Goal: Task Accomplishment & Management: Manage account settings

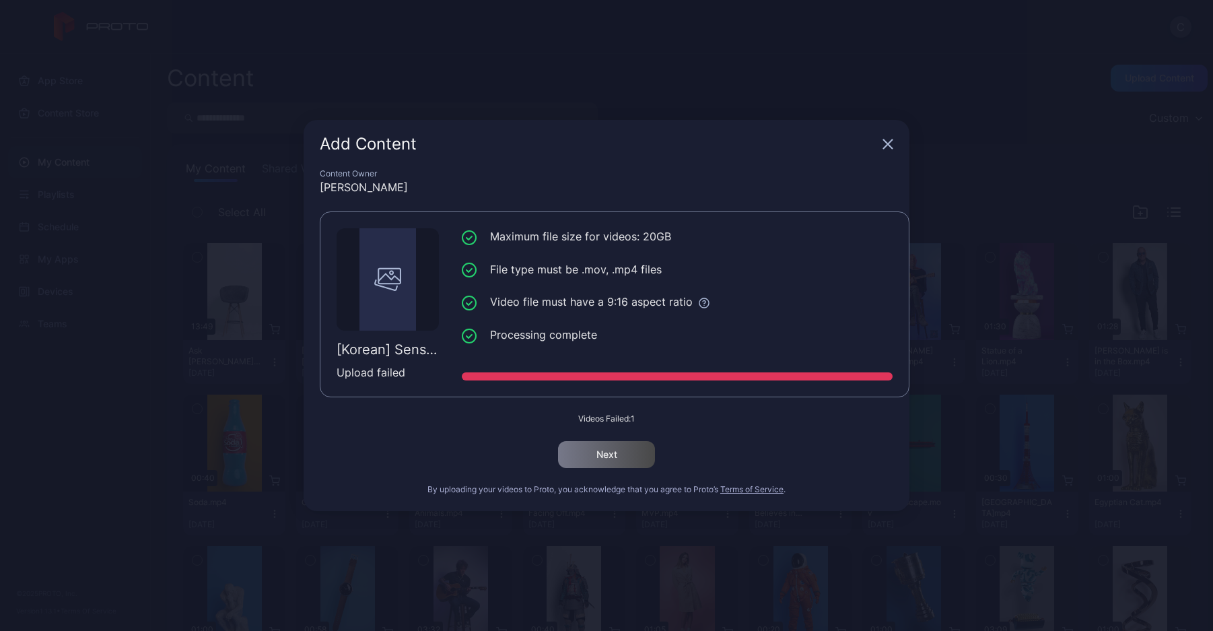
click at [887, 143] on icon "button" at bounding box center [888, 144] width 9 height 9
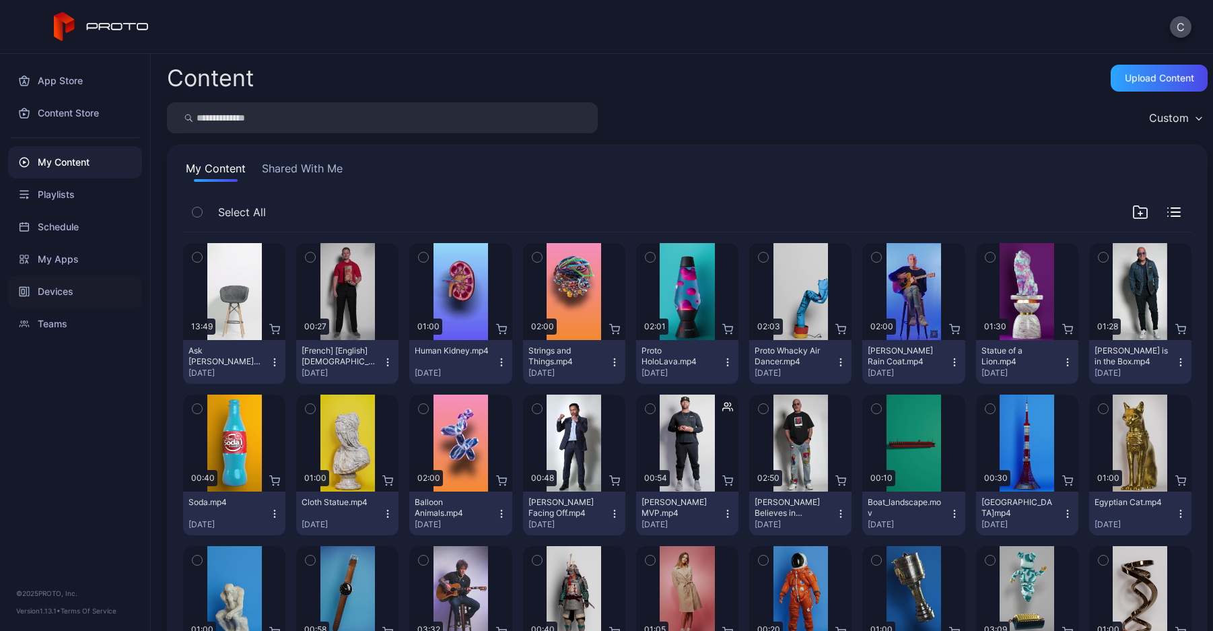
click at [94, 292] on div "Devices" at bounding box center [75, 291] width 134 height 32
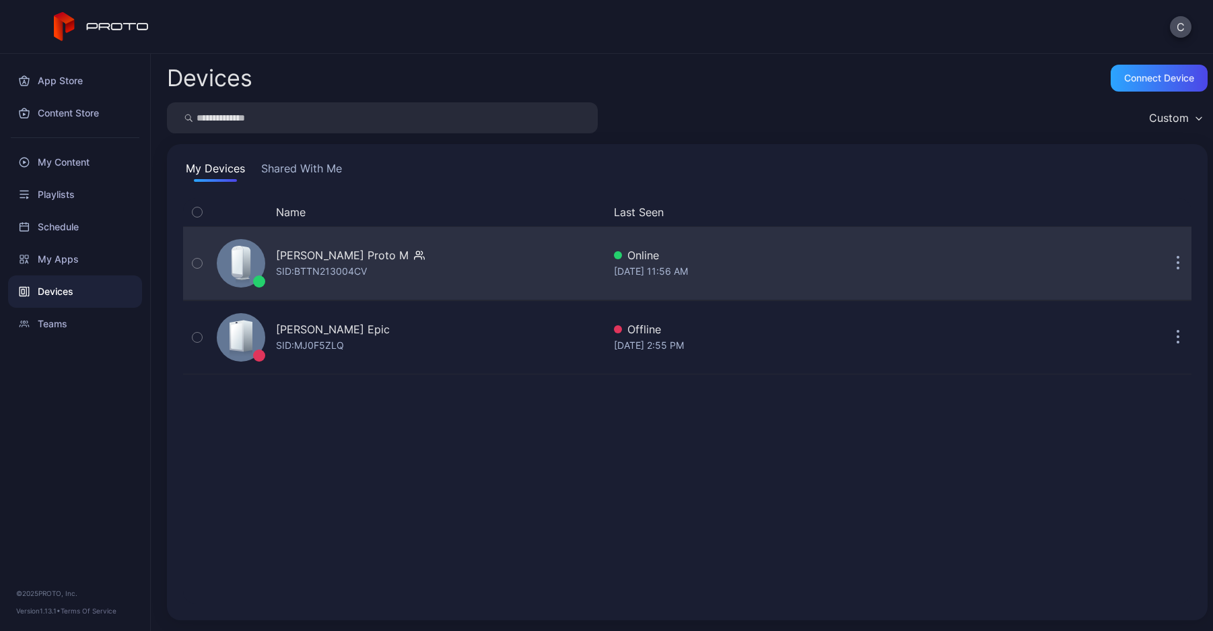
click at [340, 259] on div "[PERSON_NAME] Proto M" at bounding box center [342, 255] width 133 height 16
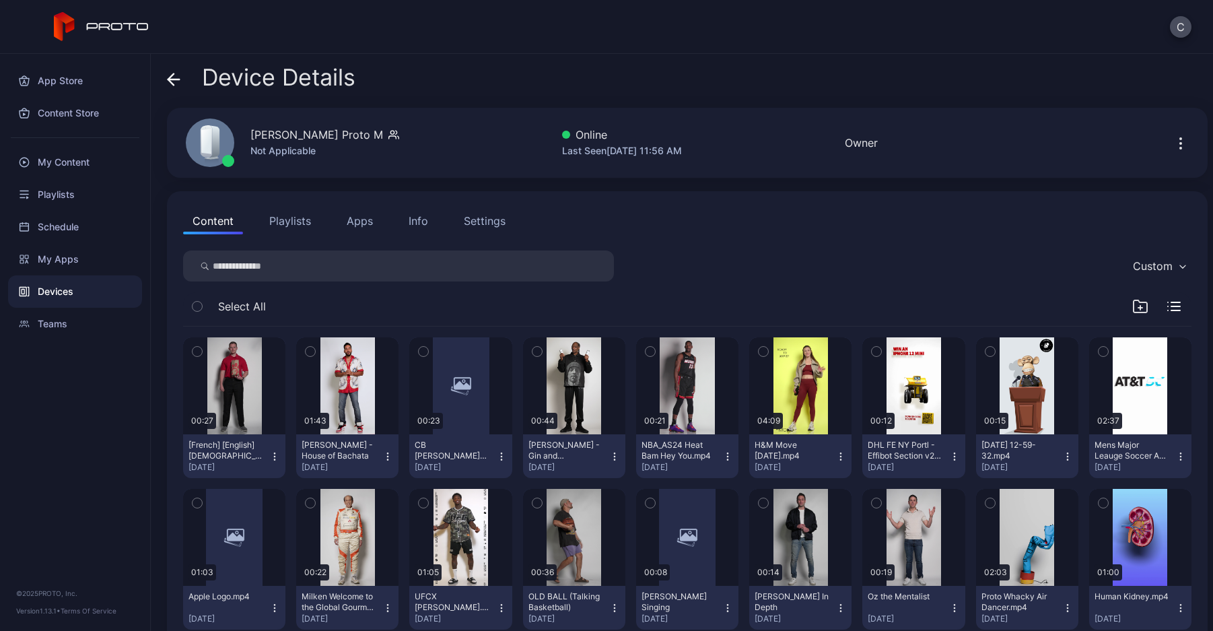
click at [490, 217] on div "Settings" at bounding box center [485, 221] width 42 height 16
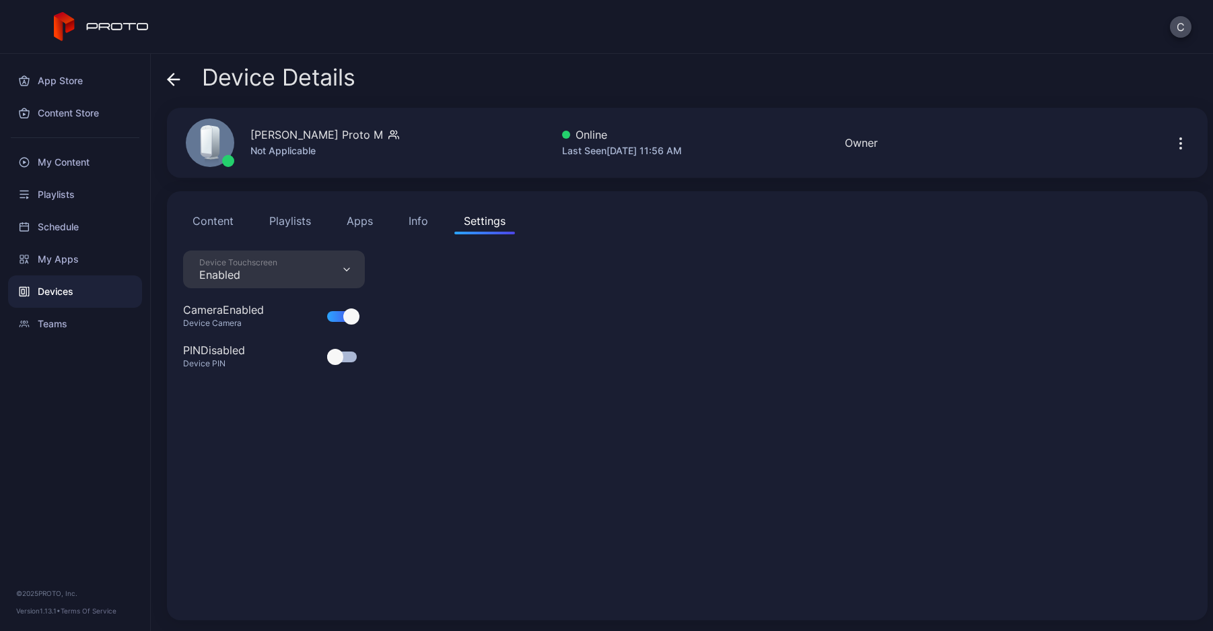
click at [333, 355] on div at bounding box center [335, 357] width 16 height 16
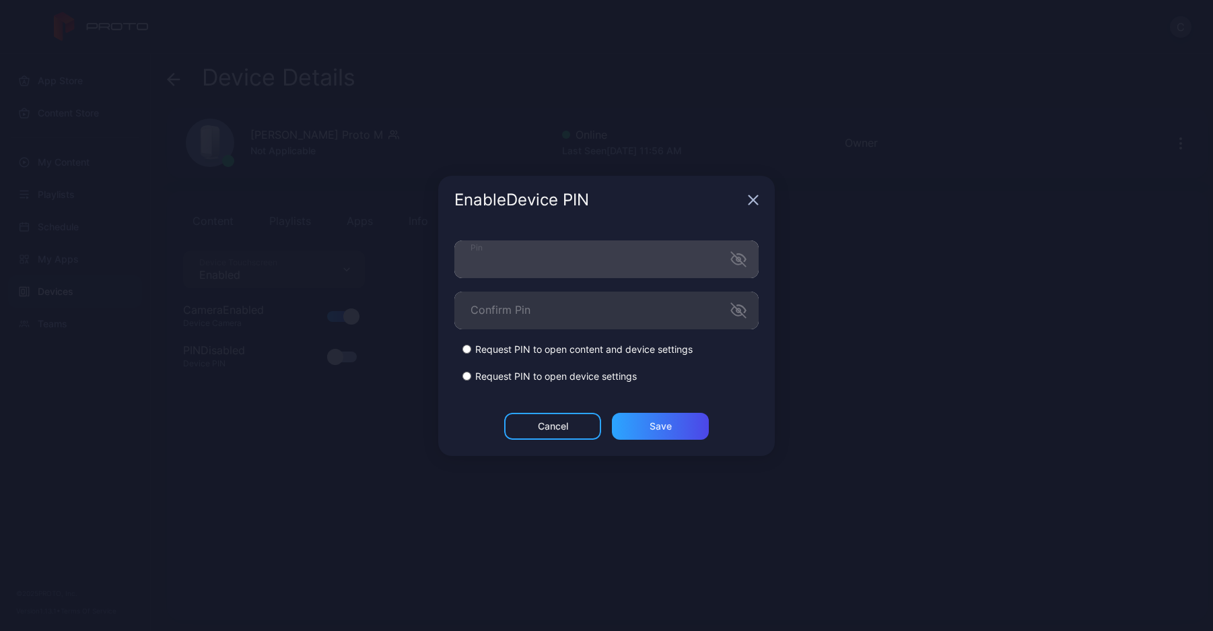
click at [741, 260] on icon "button" at bounding box center [739, 258] width 3 height 3
click at [739, 306] on icon "button" at bounding box center [738, 310] width 16 height 16
click at [650, 428] on div "Save" at bounding box center [661, 426] width 22 height 11
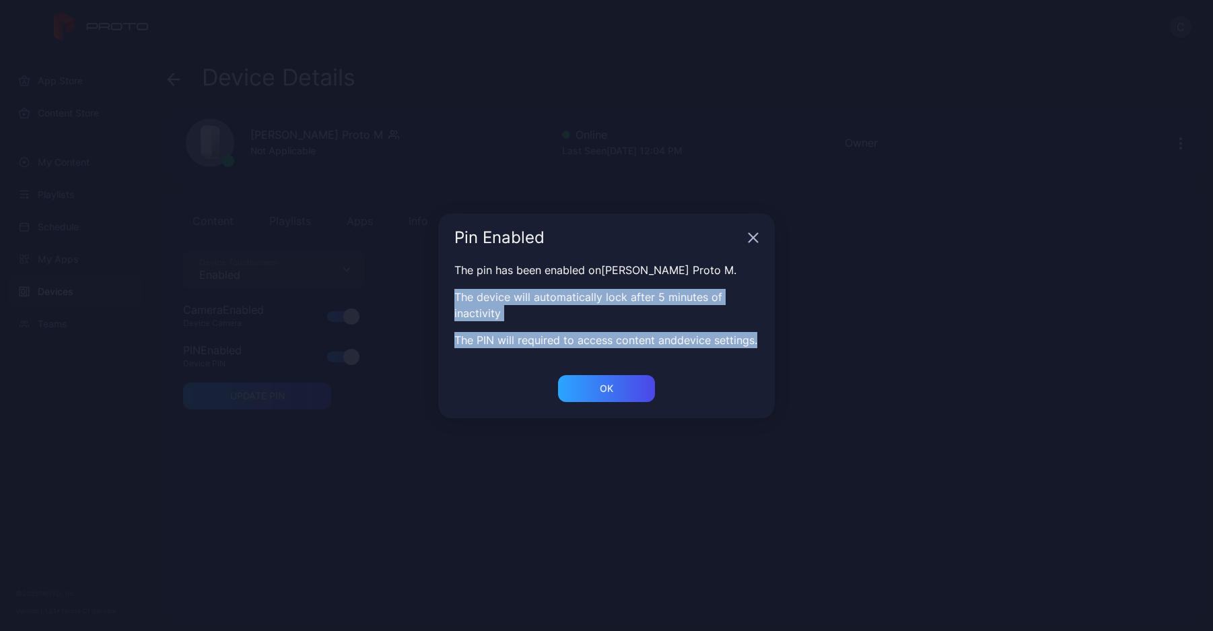
drag, startPoint x: 526, startPoint y: 351, endPoint x: 454, endPoint y: 289, distance: 95.1
click at [454, 289] on div "The pin has been enabled on [PERSON_NAME] Proto M . The device will automatical…" at bounding box center [606, 318] width 337 height 113
click at [510, 312] on p "The device will automatically lock after 5 minutes of inactivity" at bounding box center [606, 305] width 304 height 32
drag, startPoint x: 514, startPoint y: 307, endPoint x: 453, endPoint y: 284, distance: 64.8
click at [453, 284] on div "The pin has been enabled on [PERSON_NAME] Proto M . The device will automatical…" at bounding box center [606, 318] width 337 height 113
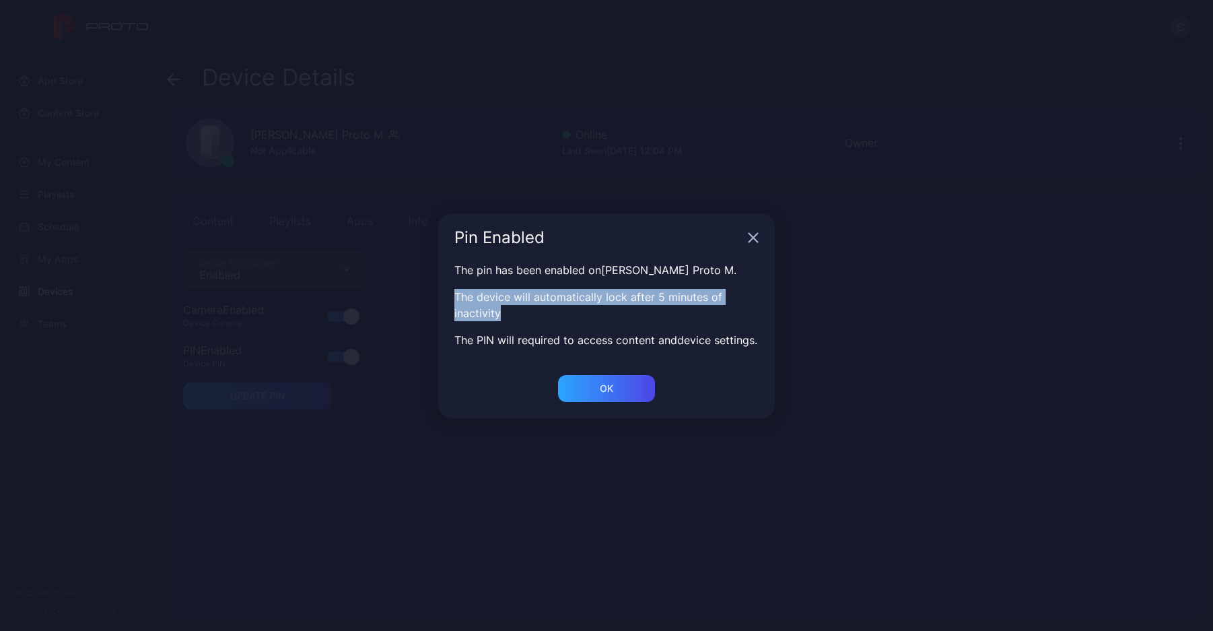
copy p "The device will automatically lock after 5 minutes of inactivity"
click at [597, 386] on div "OK" at bounding box center [606, 388] width 97 height 27
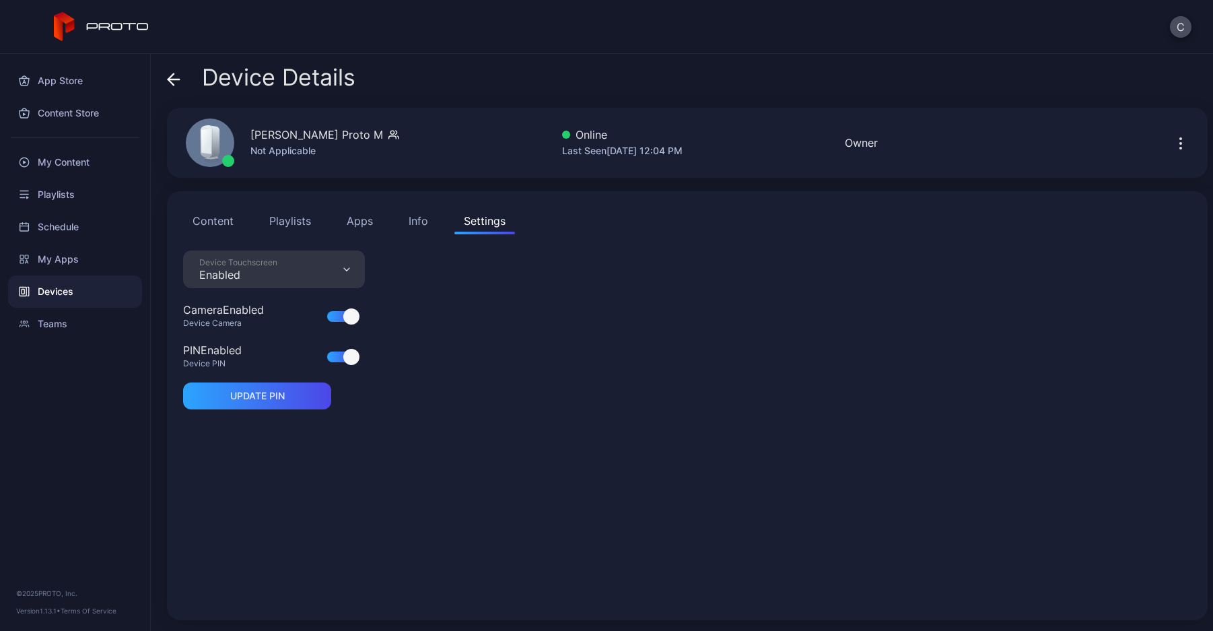
click at [348, 357] on div at bounding box center [351, 357] width 16 height 16
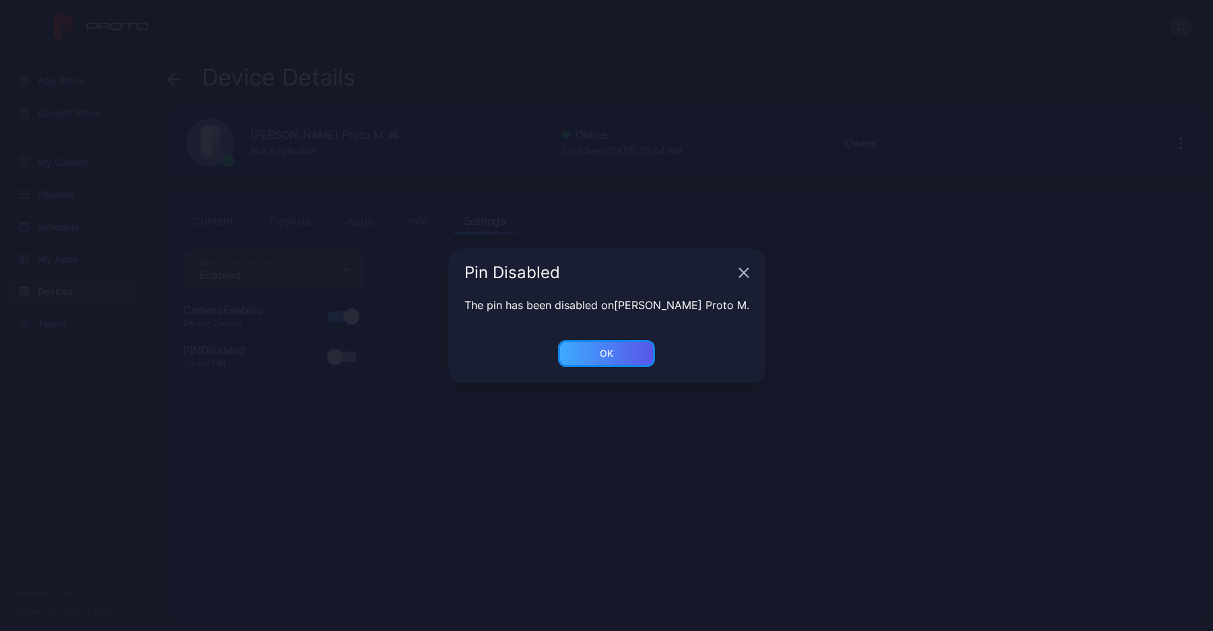
click at [621, 351] on div "OK" at bounding box center [606, 353] width 97 height 27
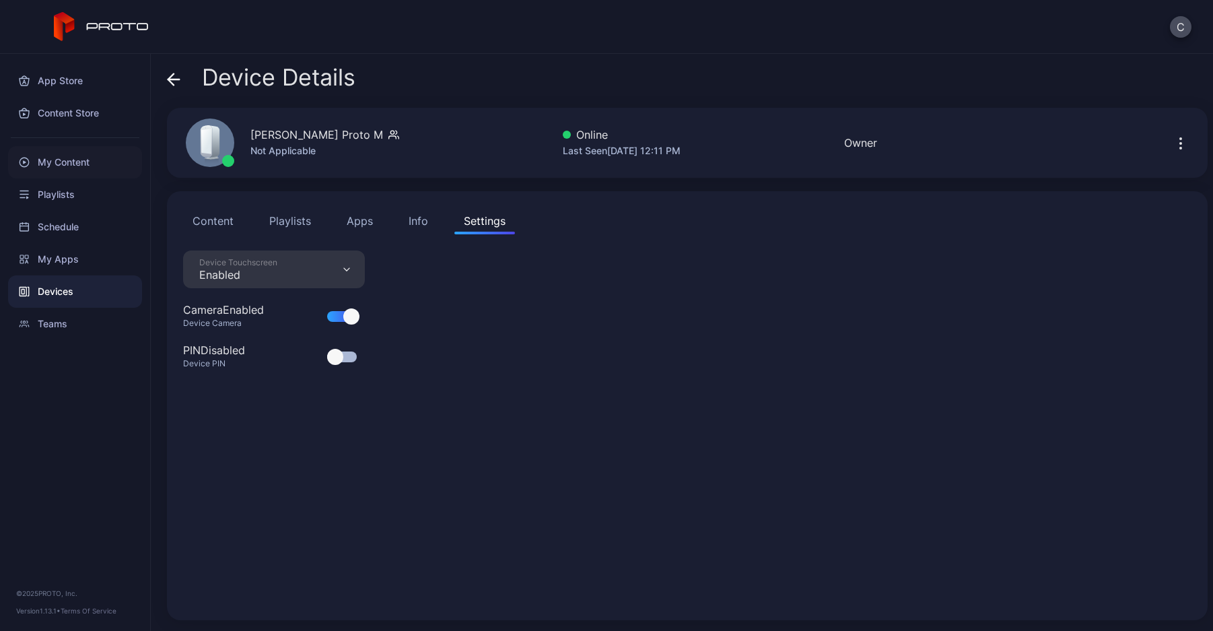
click at [76, 166] on div "My Content" at bounding box center [75, 162] width 134 height 32
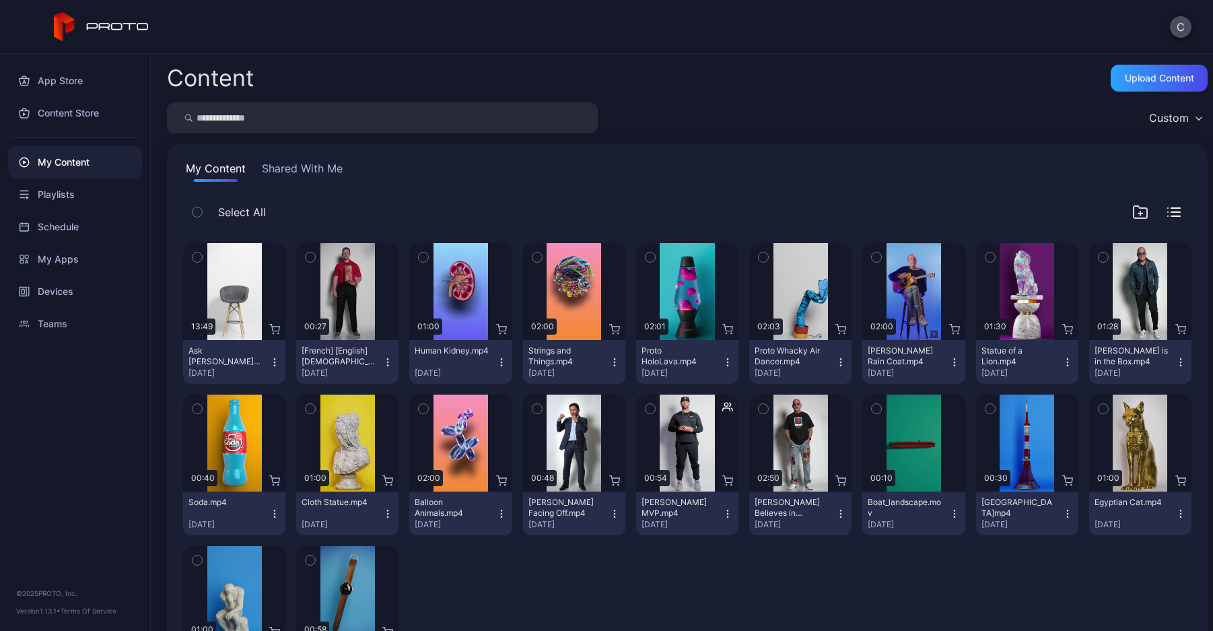
click at [248, 103] on input "search" at bounding box center [382, 117] width 431 height 31
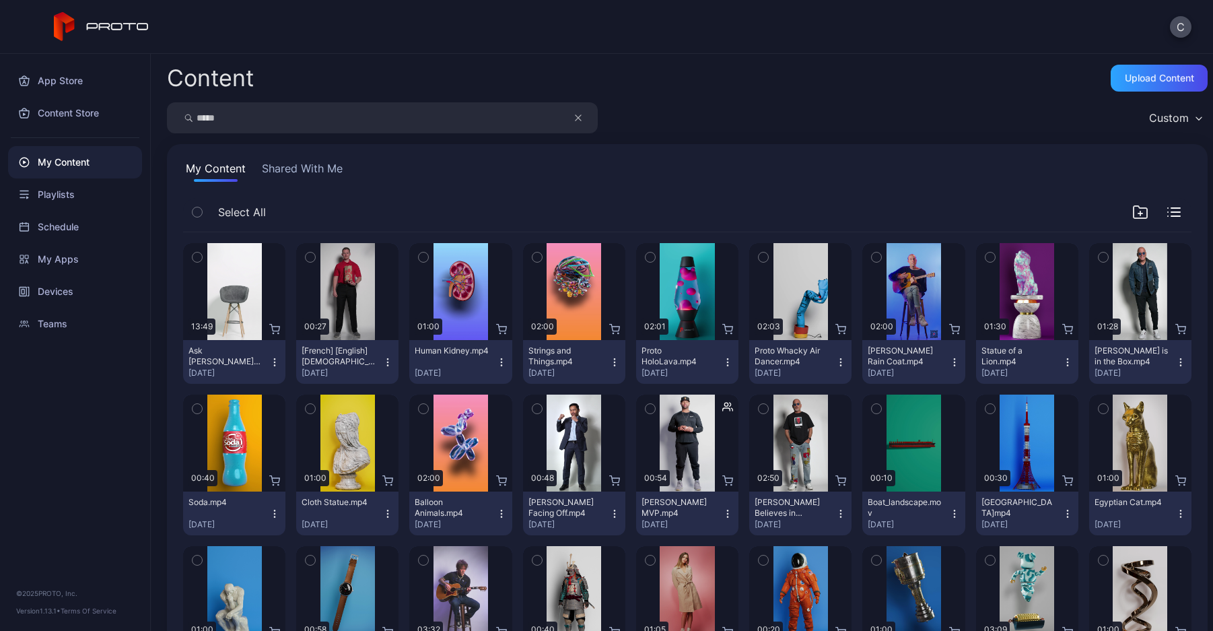
type input "*****"
click at [100, 288] on div "Devices" at bounding box center [75, 291] width 134 height 32
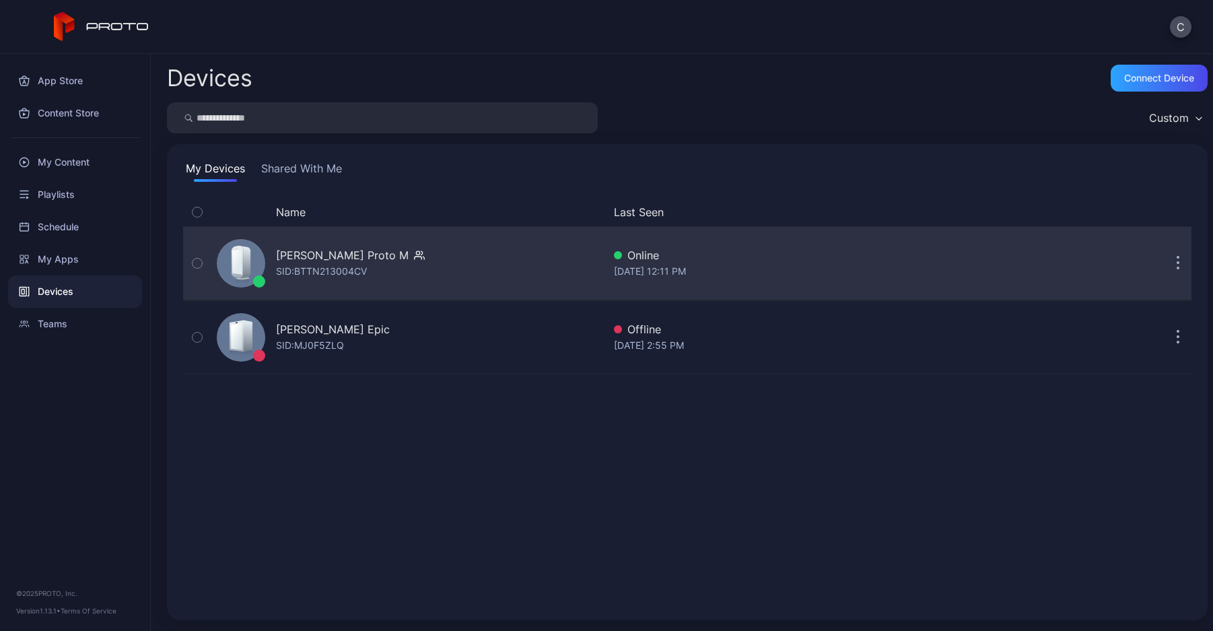
click at [312, 240] on div "[PERSON_NAME] Proto M SID: BTTN213004CV" at bounding box center [407, 263] width 392 height 67
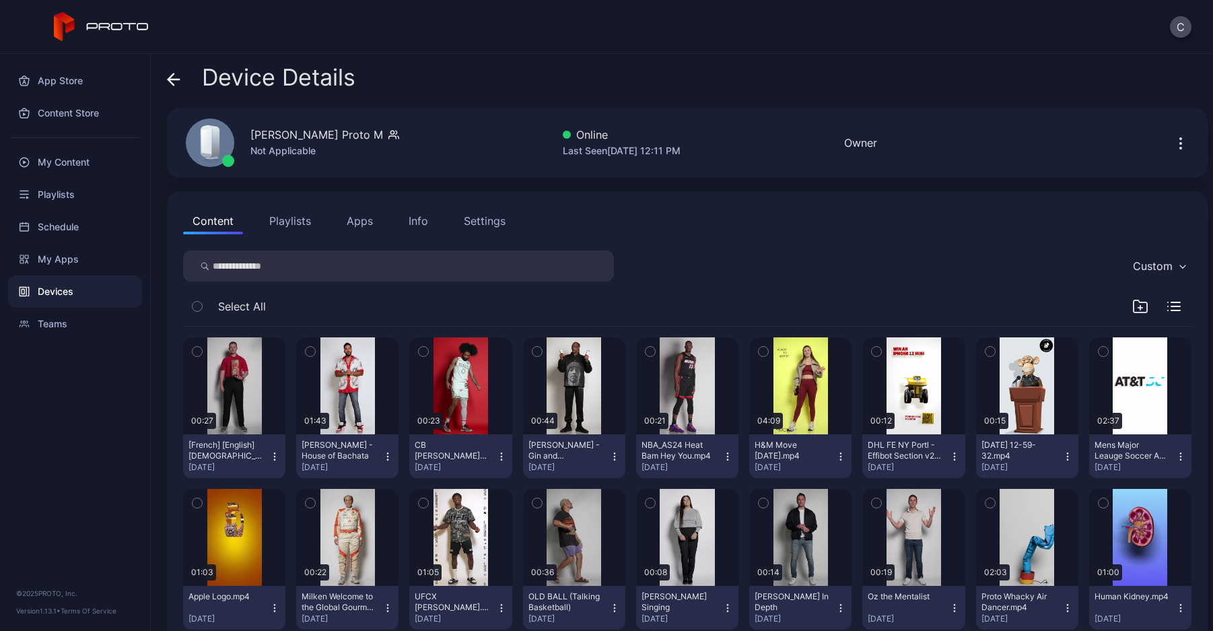
click at [471, 221] on div "Settings" at bounding box center [485, 221] width 42 height 16
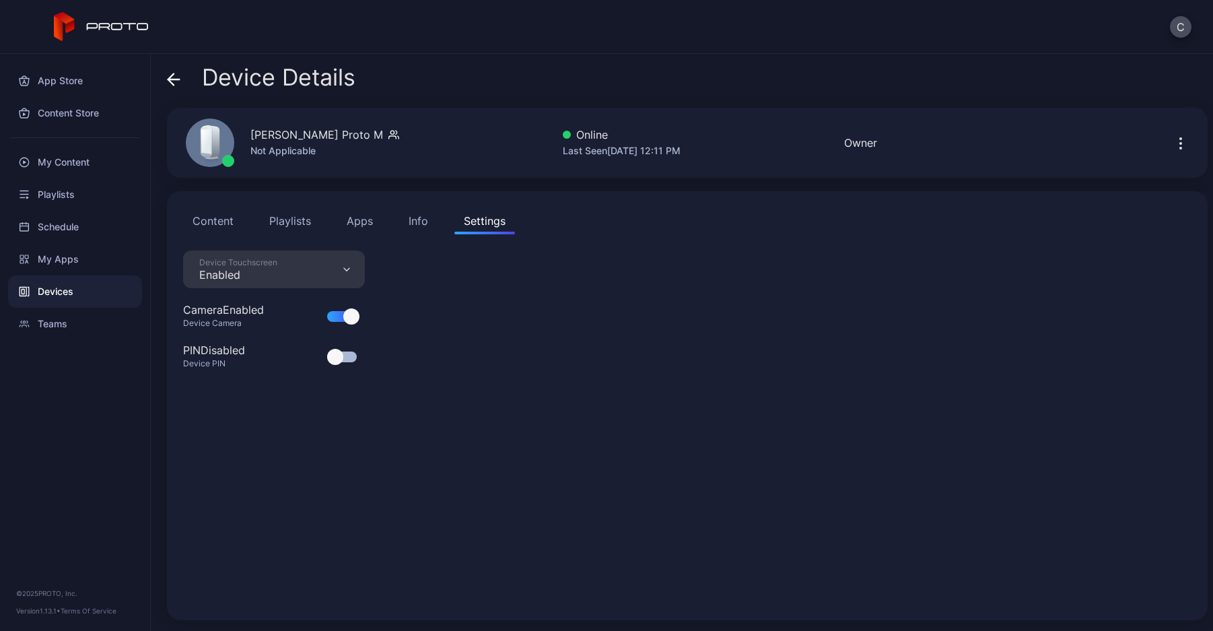
click at [283, 267] on div "Device Touchscreen Enabled" at bounding box center [274, 269] width 182 height 38
click at [472, 321] on div "Device Touchscreen Enabled Camera Enabled Device Camera PIN Disabled Device PIN" at bounding box center [687, 426] width 1009 height 353
click at [303, 263] on div "Device Touchscreen Enabled" at bounding box center [274, 269] width 182 height 38
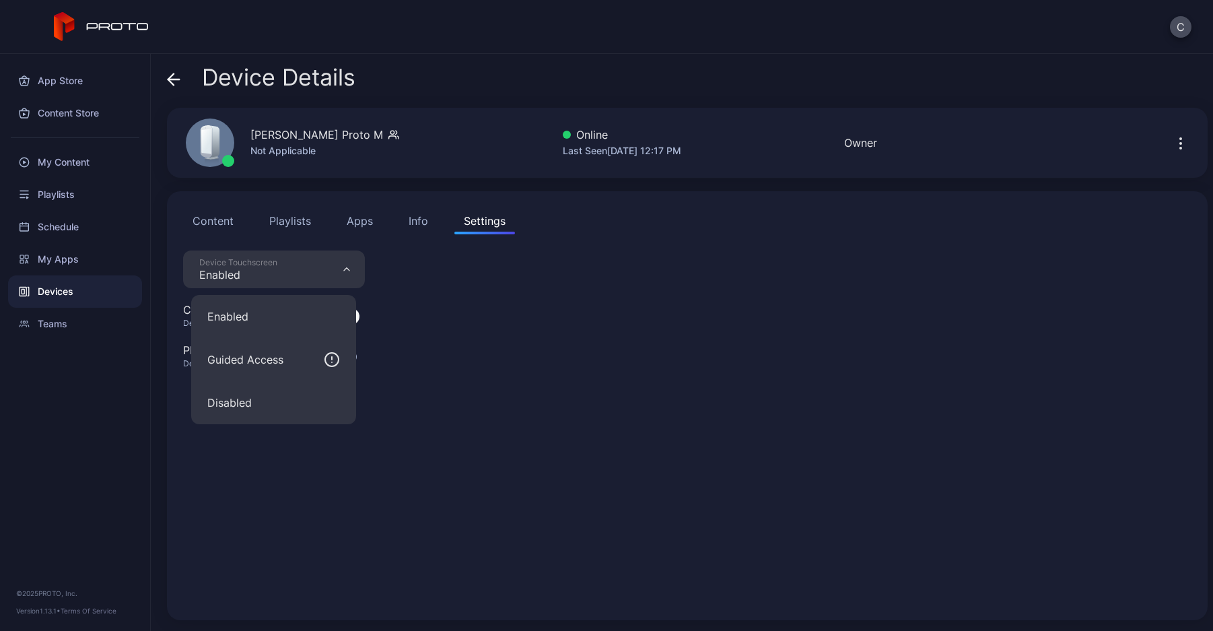
click at [261, 405] on button "Disabled" at bounding box center [273, 402] width 165 height 43
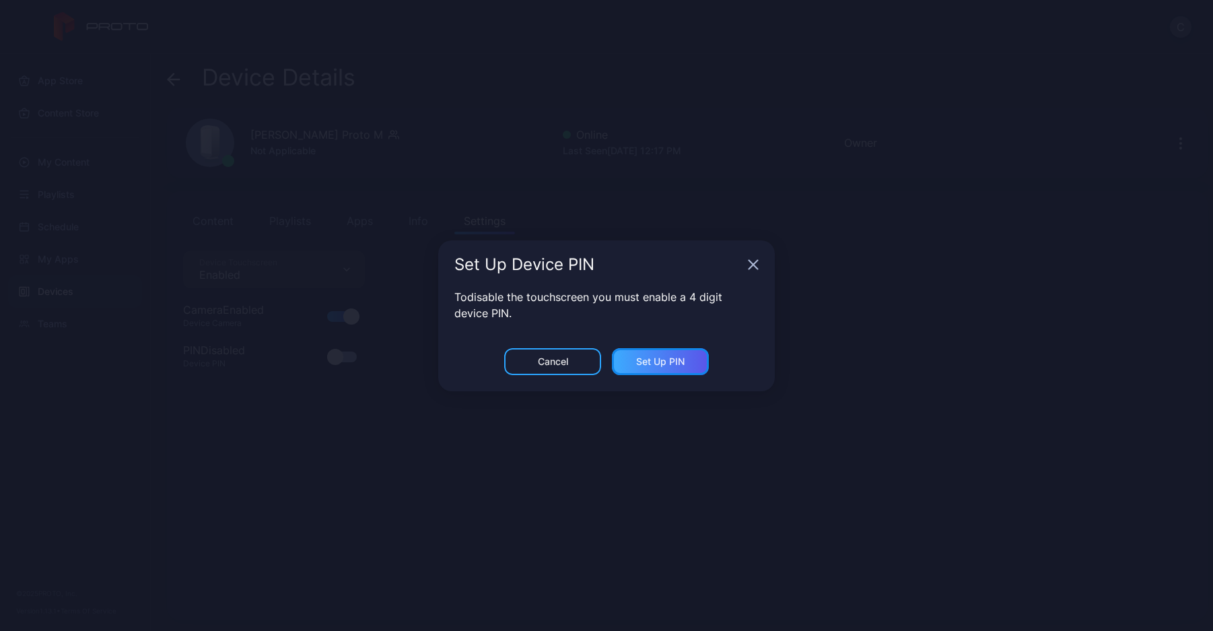
click at [638, 359] on div "Set Up PIN" at bounding box center [660, 361] width 48 height 11
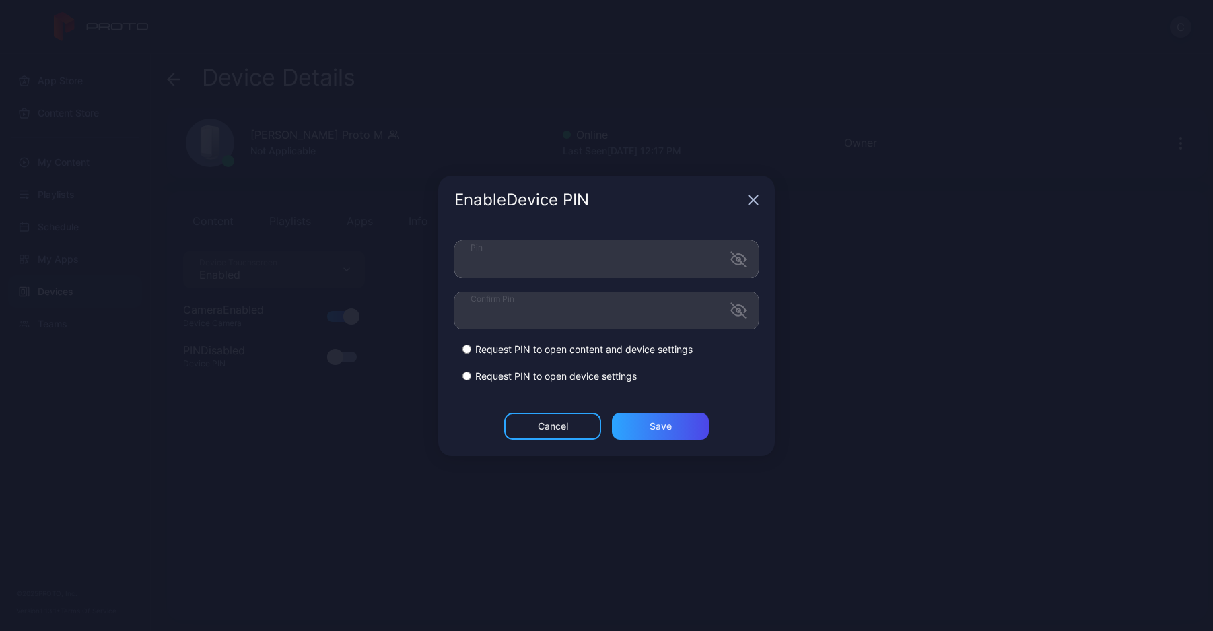
drag, startPoint x: 461, startPoint y: 415, endPoint x: 483, endPoint y: 415, distance: 22.9
click at [461, 415] on div "Cancel Save" at bounding box center [606, 434] width 337 height 43
click at [638, 419] on div "Save" at bounding box center [660, 426] width 97 height 27
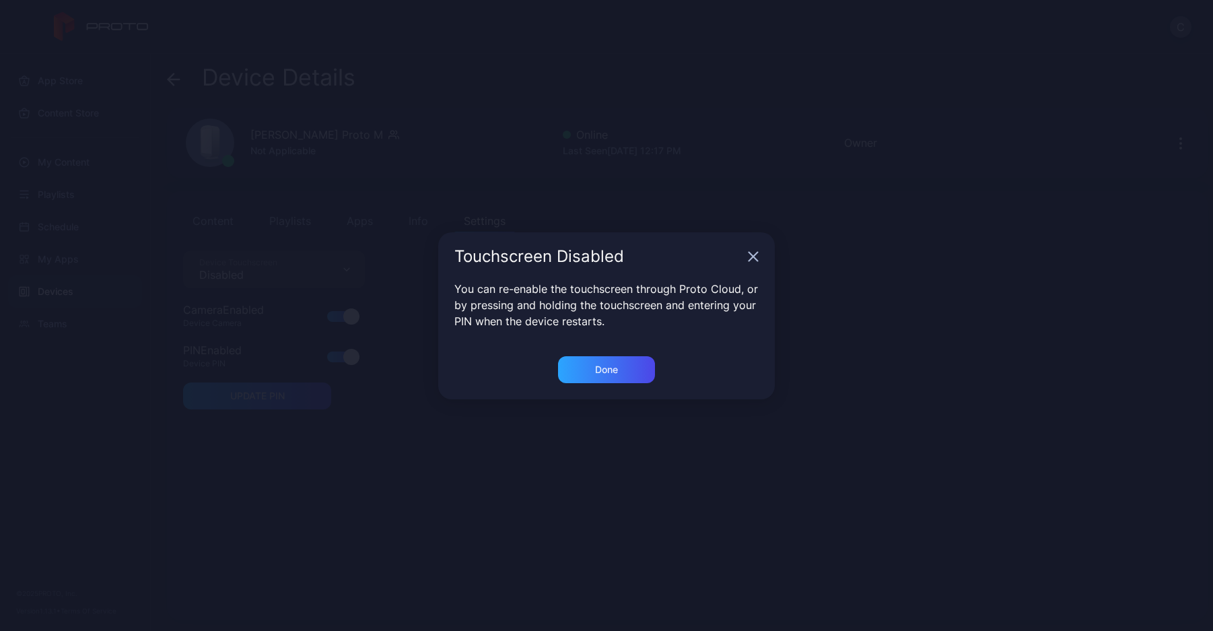
click at [753, 257] on icon "button" at bounding box center [753, 256] width 9 height 9
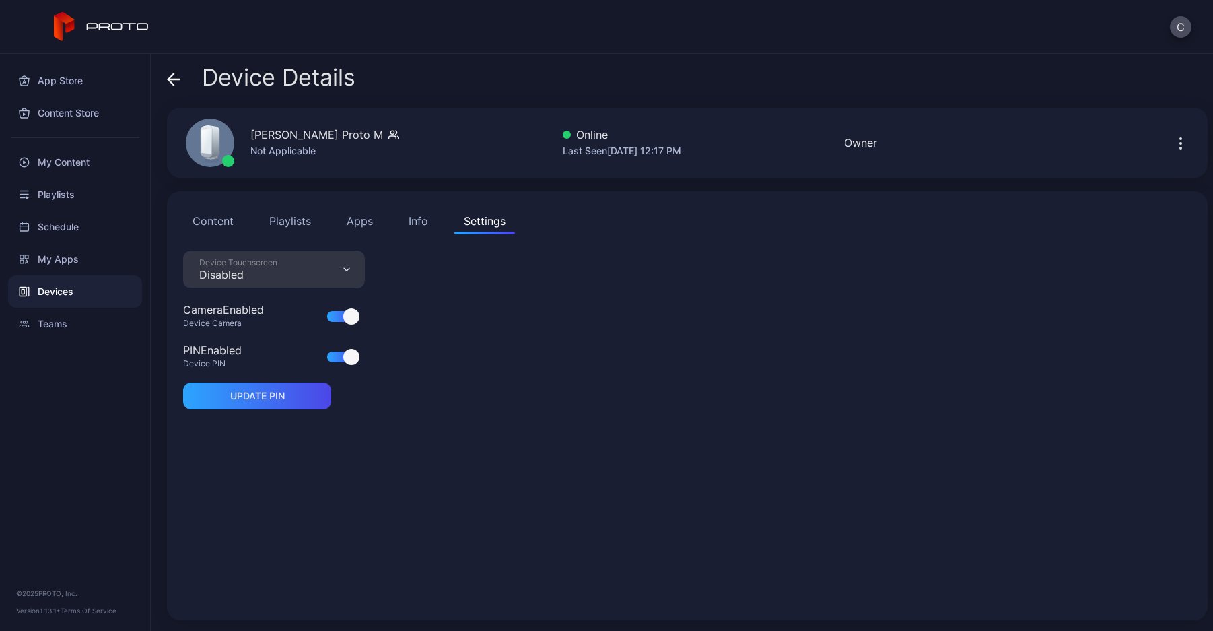
click at [259, 263] on div "Device Touchscreen" at bounding box center [238, 262] width 78 height 11
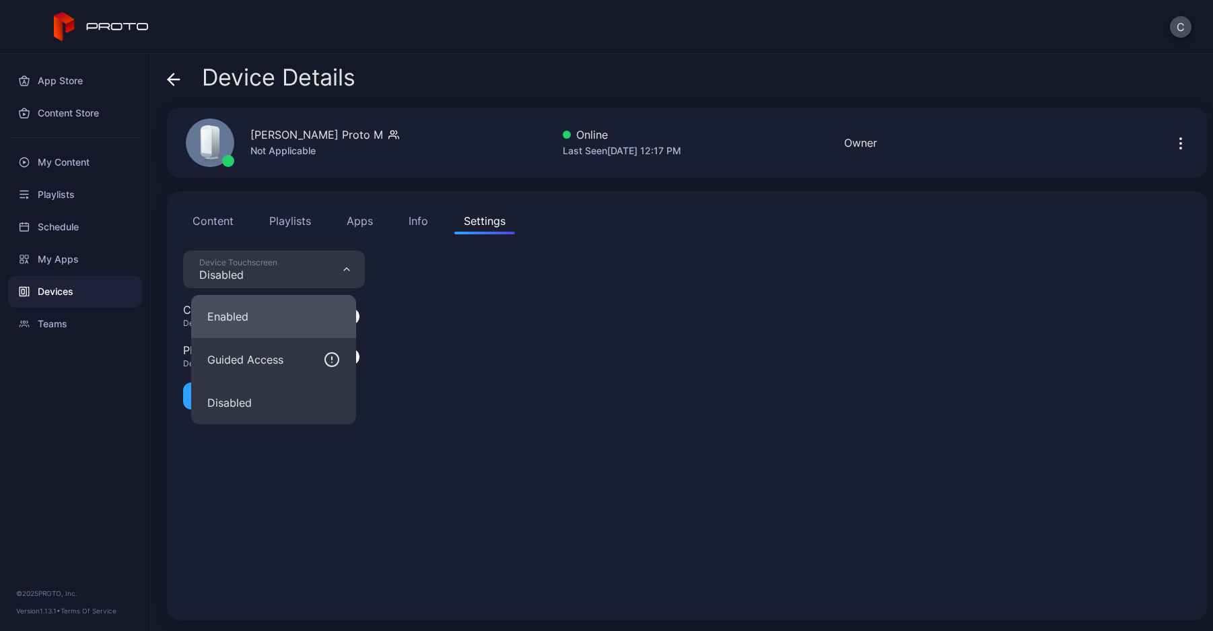
click at [261, 316] on button "Enabled" at bounding box center [273, 316] width 165 height 43
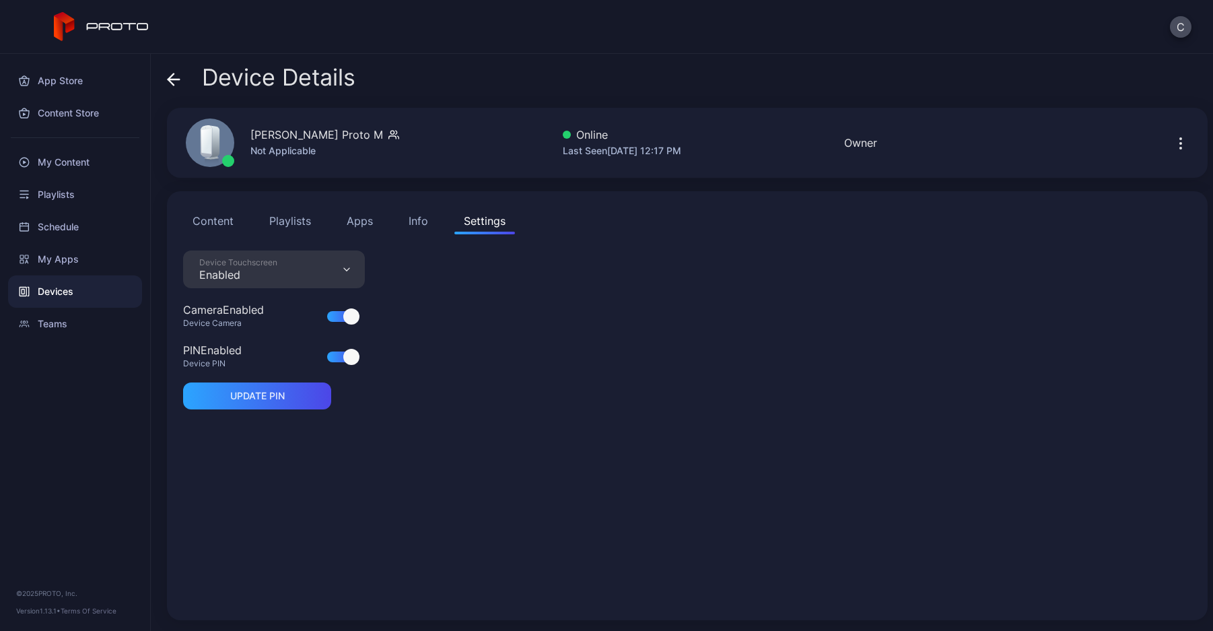
click at [344, 356] on div at bounding box center [351, 357] width 16 height 16
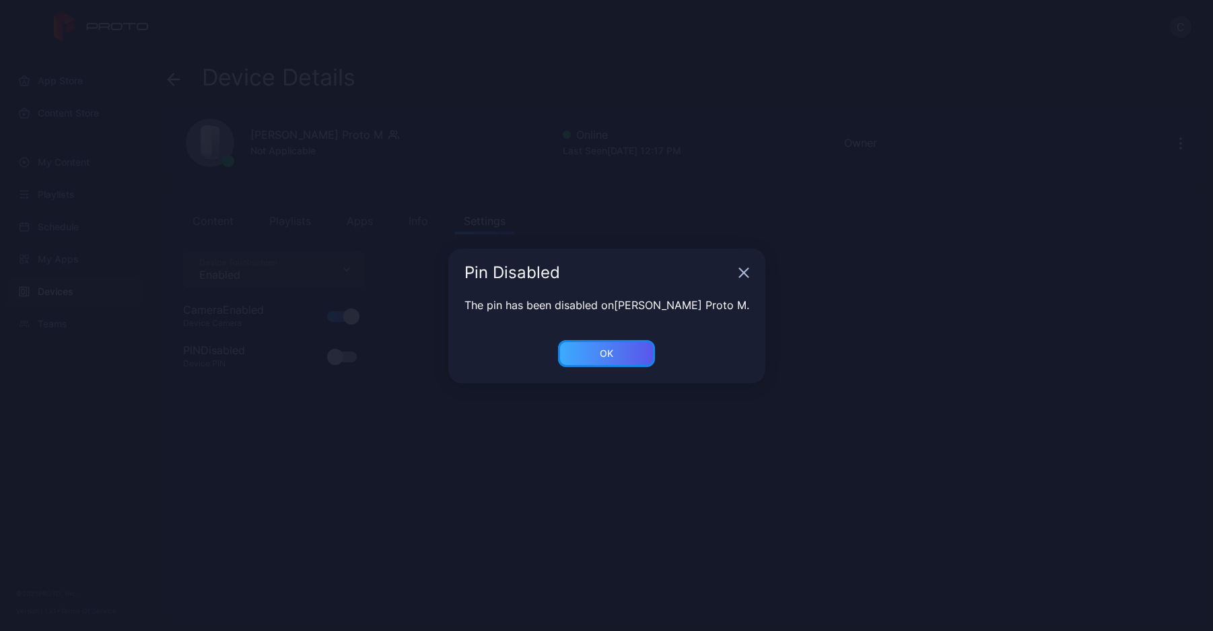
click at [584, 352] on div "OK" at bounding box center [606, 353] width 97 height 27
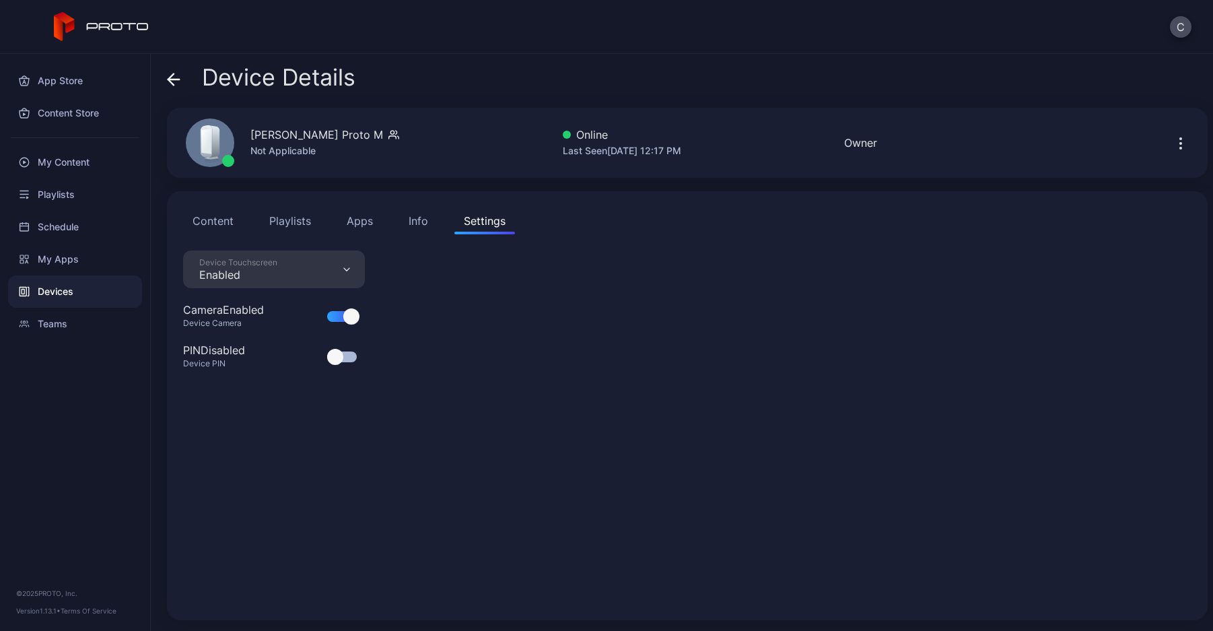
click at [333, 354] on div at bounding box center [335, 357] width 16 height 16
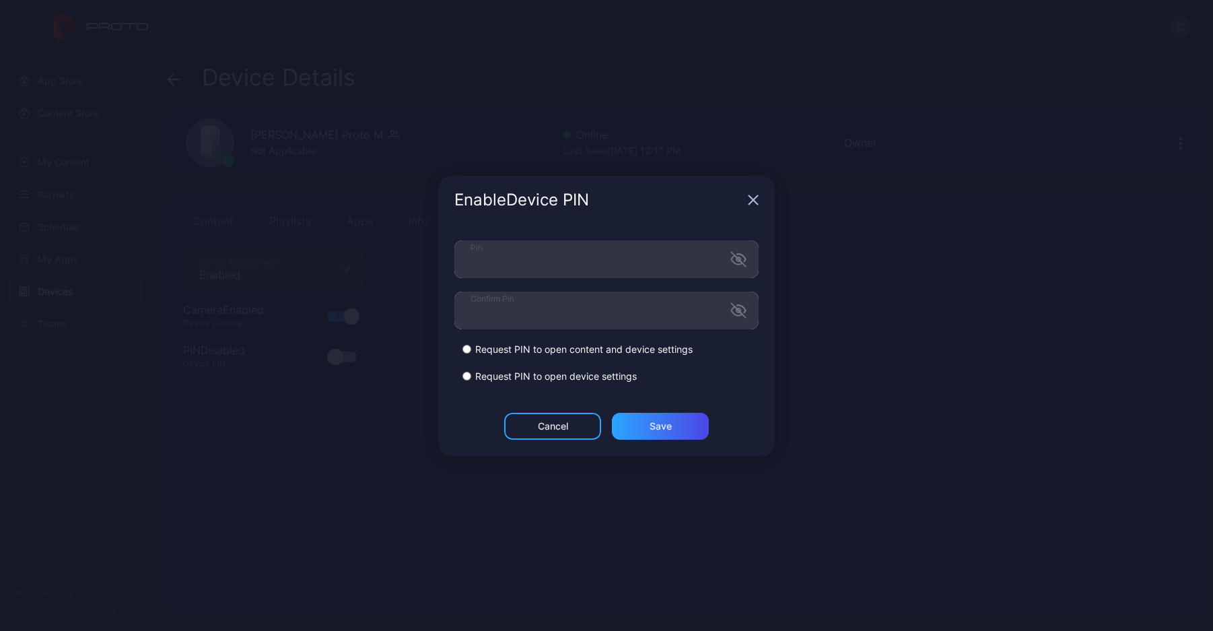
click at [459, 421] on div "Cancel Save" at bounding box center [606, 434] width 337 height 43
click at [661, 421] on div "Save" at bounding box center [661, 426] width 22 height 11
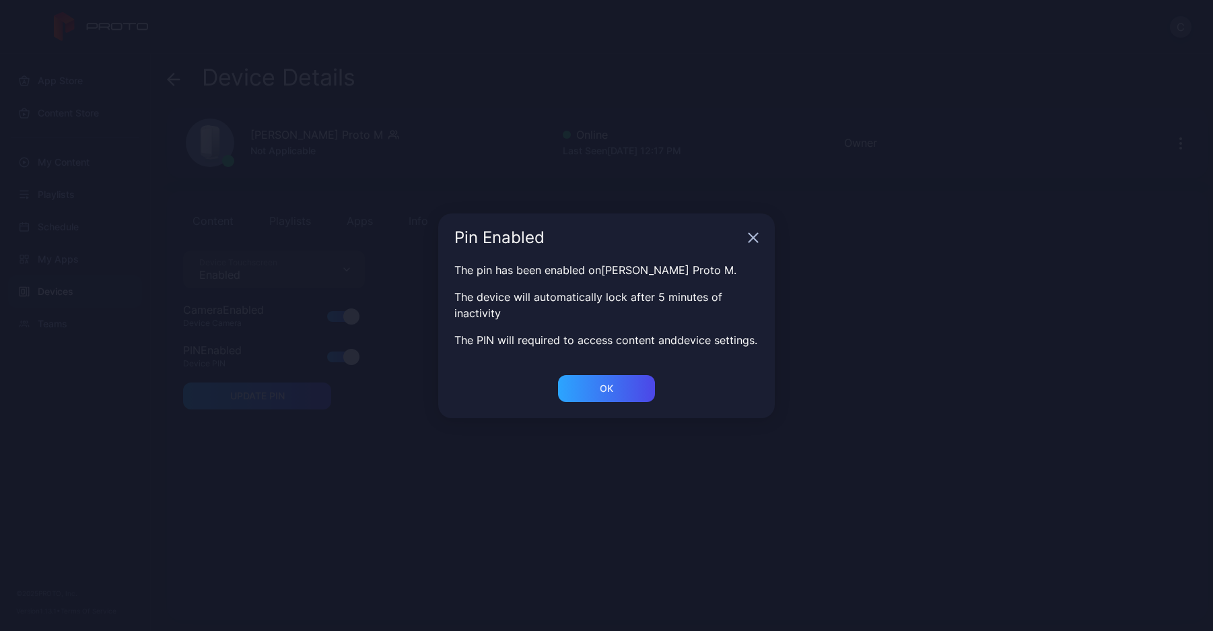
click at [755, 232] on icon "button" at bounding box center [753, 237] width 11 height 11
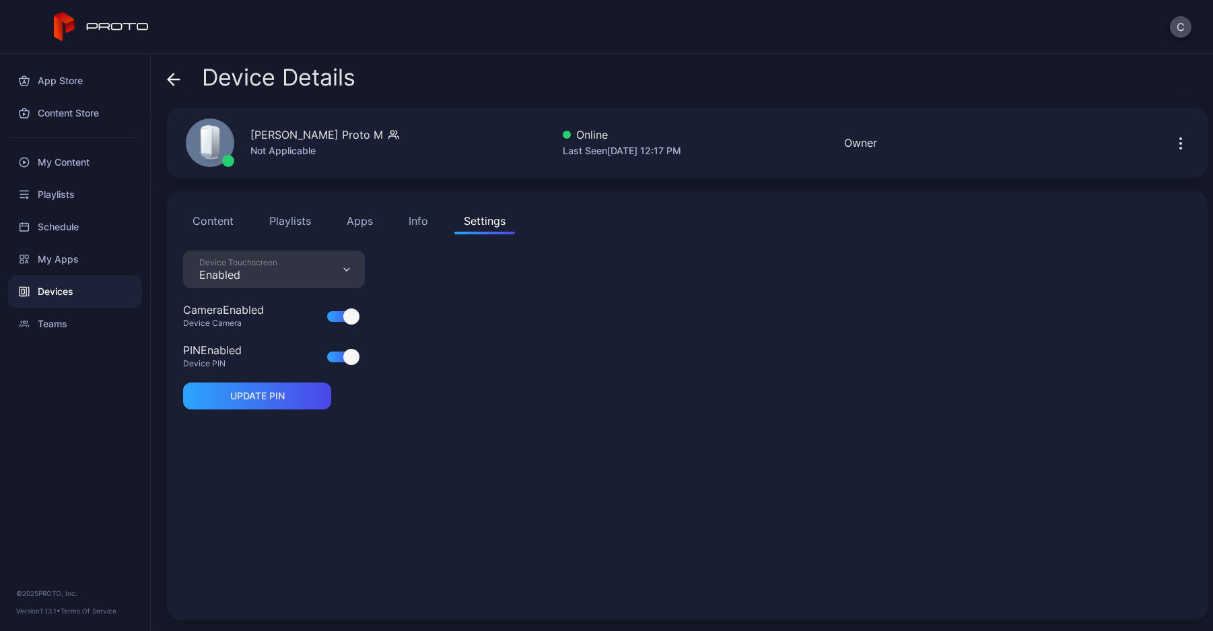
click at [327, 270] on div "Device Touchscreen Enabled" at bounding box center [274, 269] width 182 height 38
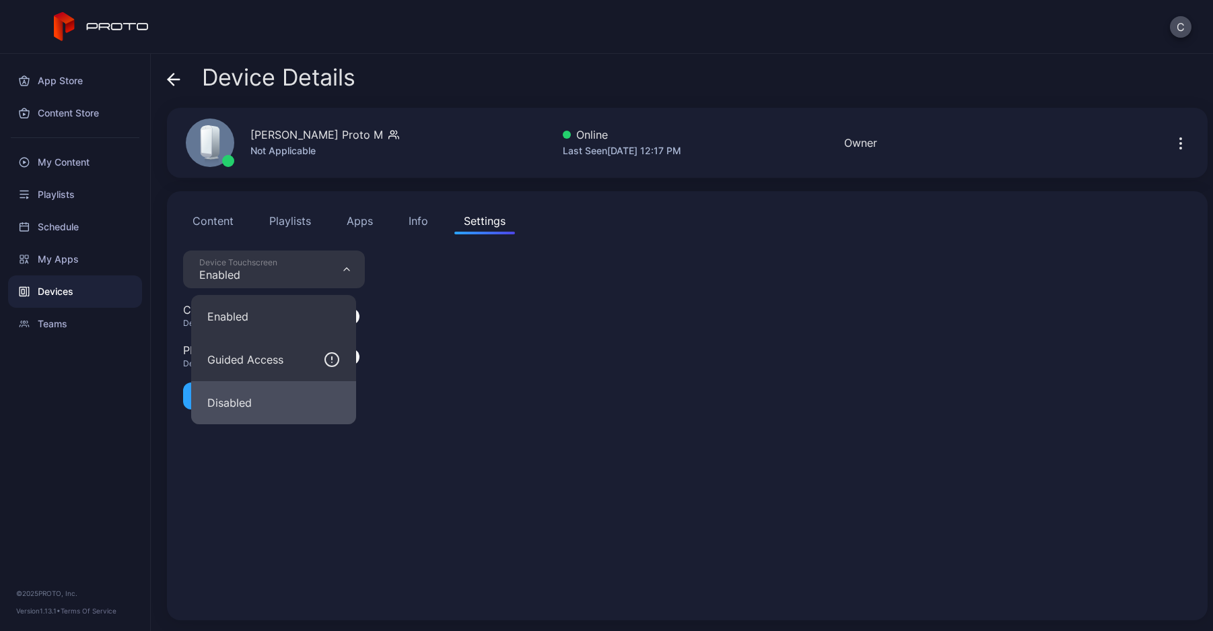
click at [258, 407] on button "Disabled" at bounding box center [273, 402] width 165 height 43
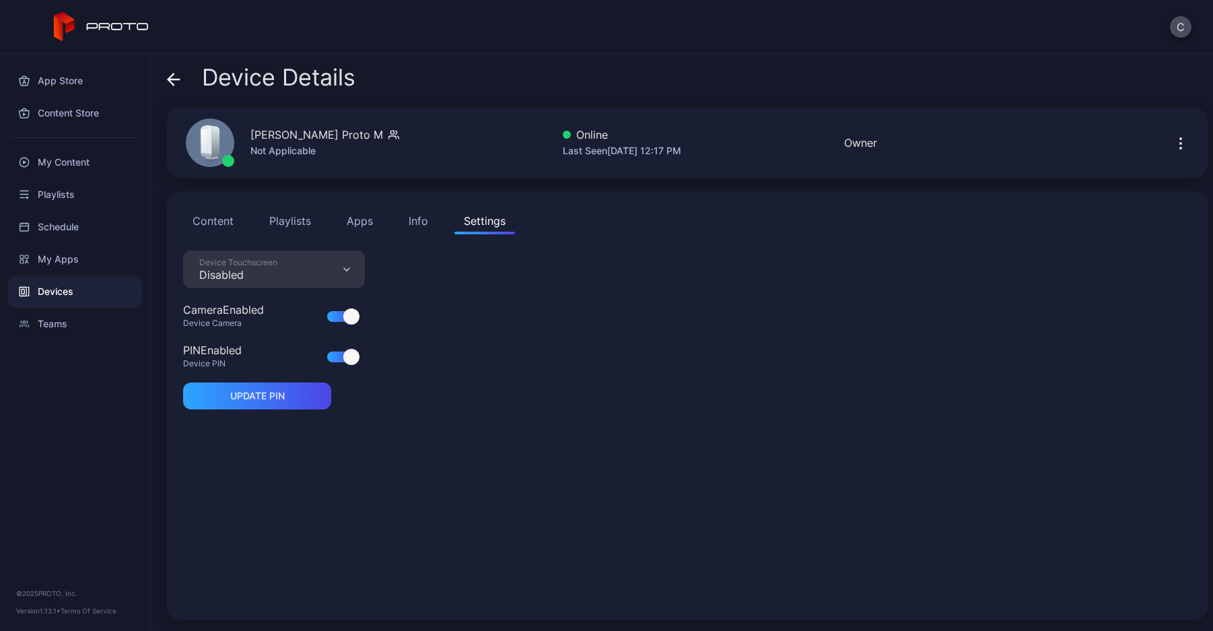
click at [469, 405] on div "Device Touchscreen Disabled Camera Enabled Device Camera PIN Enabled Device PIN…" at bounding box center [687, 426] width 1009 height 353
click at [341, 351] on div at bounding box center [346, 357] width 38 height 16
click at [345, 356] on div at bounding box center [351, 357] width 16 height 16
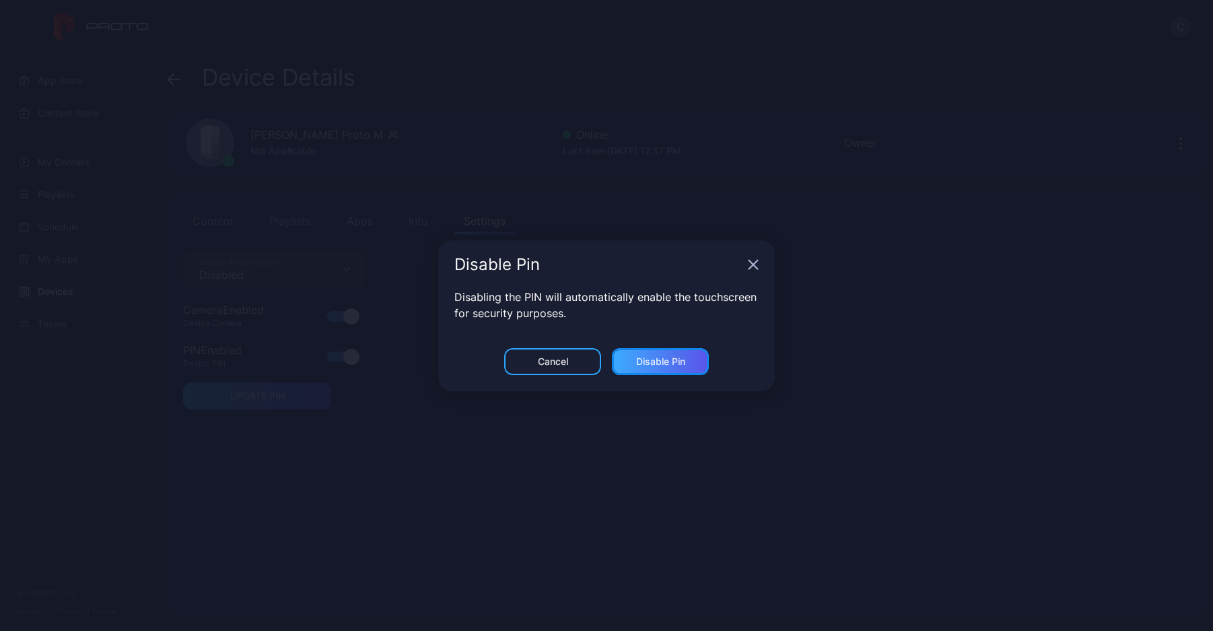
click at [633, 359] on div "Disable Pin" at bounding box center [660, 361] width 97 height 27
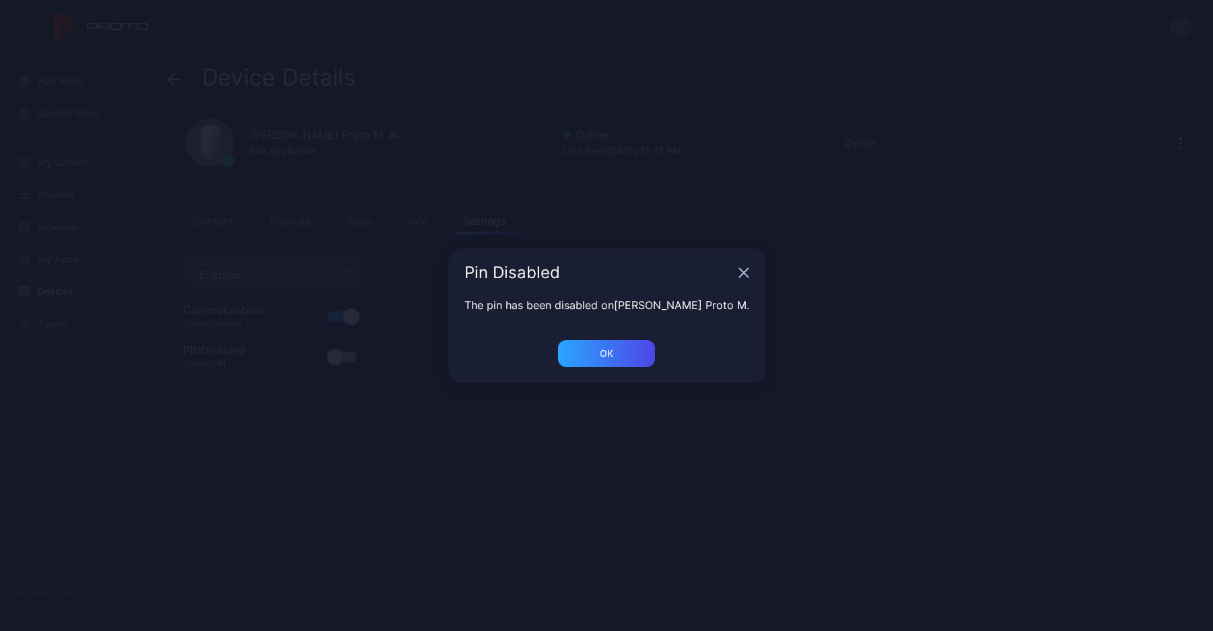
click at [739, 272] on icon "button" at bounding box center [744, 272] width 11 height 11
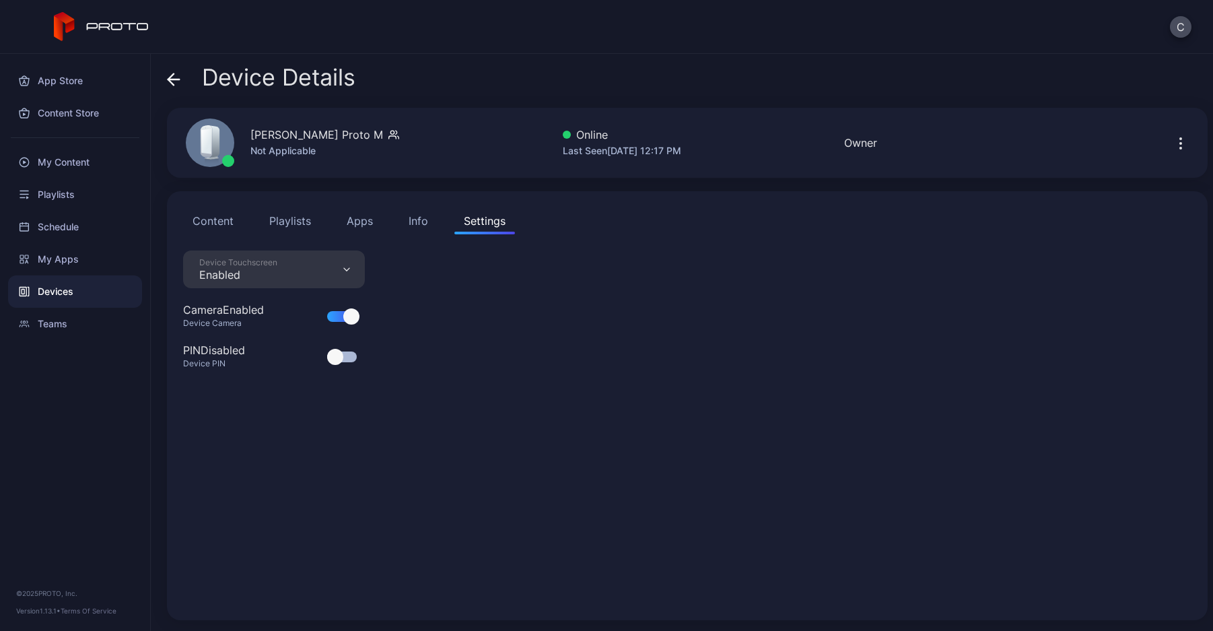
click at [335, 354] on div at bounding box center [335, 357] width 16 height 16
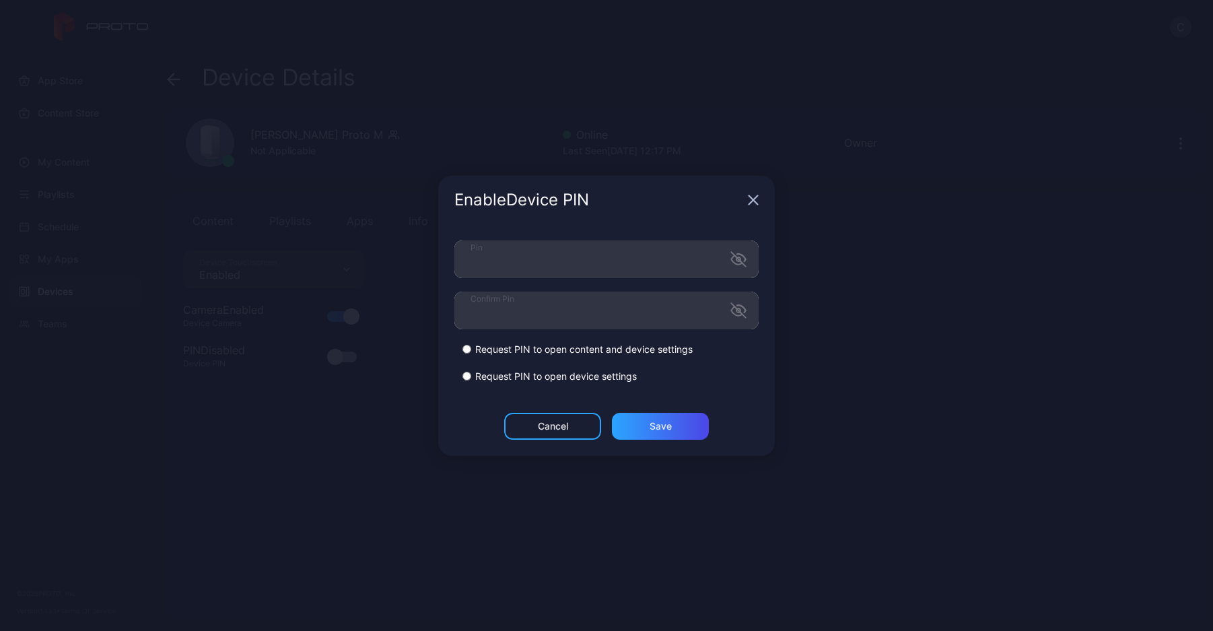
click at [476, 414] on div "Cancel Save" at bounding box center [606, 434] width 337 height 43
click at [643, 428] on div "Save" at bounding box center [660, 426] width 97 height 27
